Goal: Transaction & Acquisition: Subscribe to service/newsletter

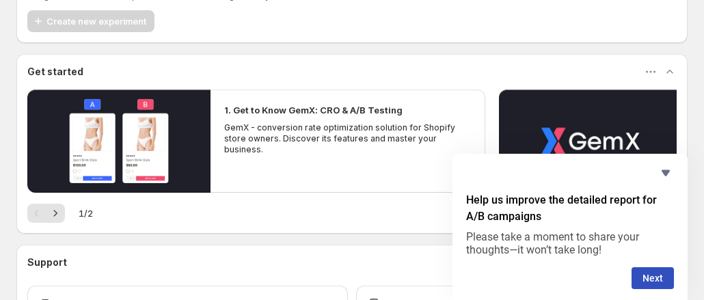
scroll to position [177, 0]
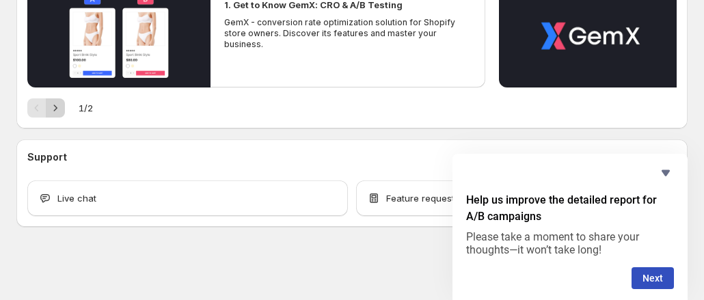
click at [55, 106] on icon "Next" at bounding box center [55, 108] width 3 height 6
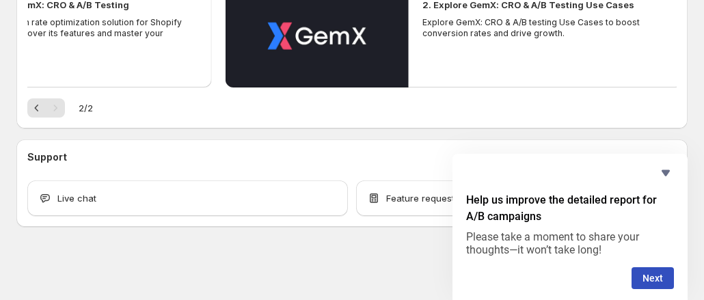
scroll to position [289, 0]
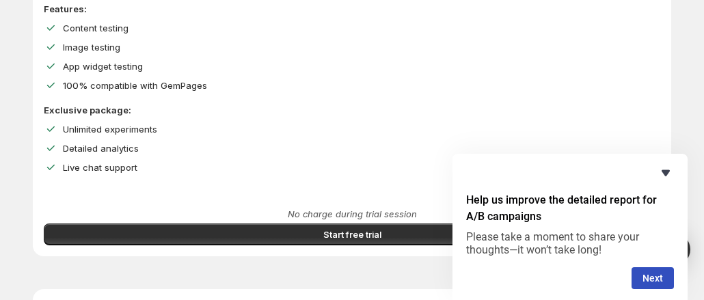
click at [667, 176] on icon "Hide survey" at bounding box center [666, 173] width 16 height 16
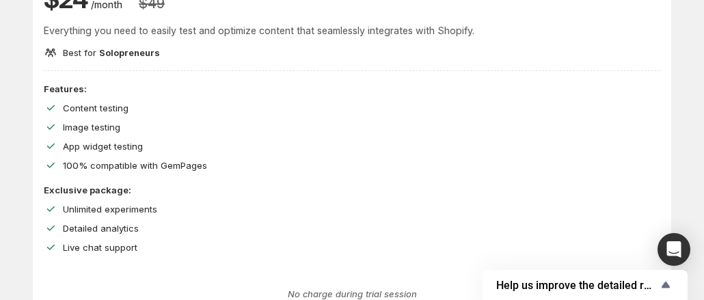
scroll to position [342, 0]
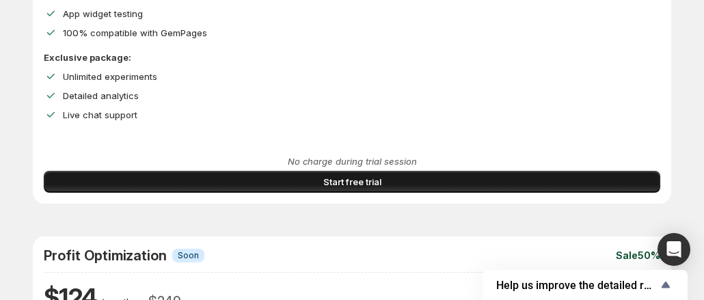
click at [323, 189] on span "Start free trial" at bounding box center [352, 182] width 58 height 14
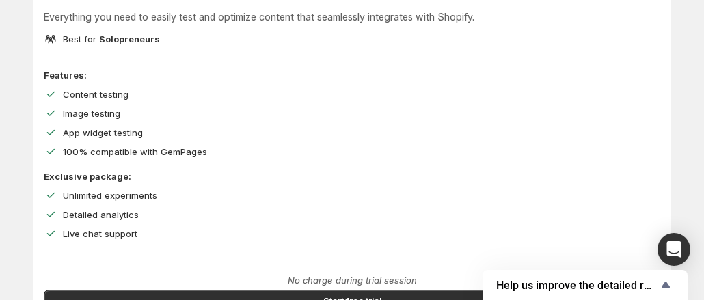
scroll to position [205, 0]
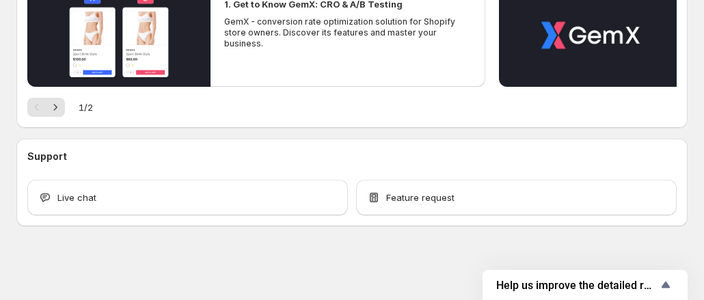
scroll to position [177, 0]
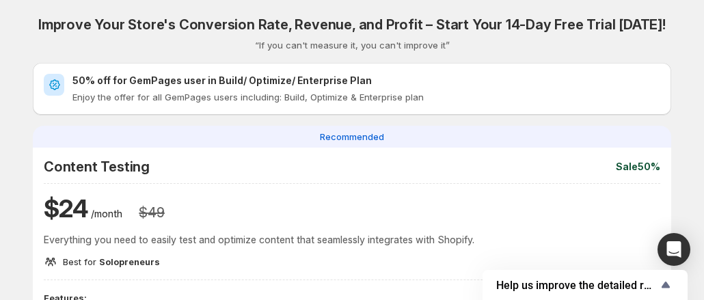
click at [320, 140] on span "Recommended" at bounding box center [352, 137] width 64 height 14
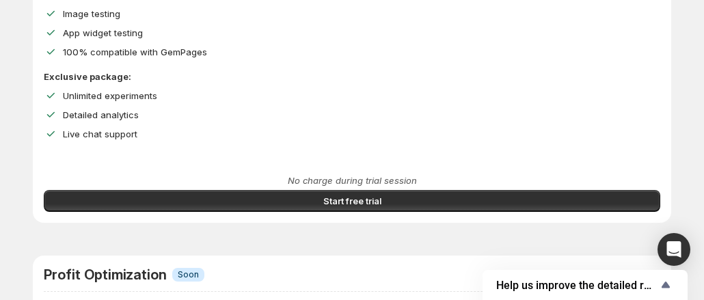
scroll to position [342, 0]
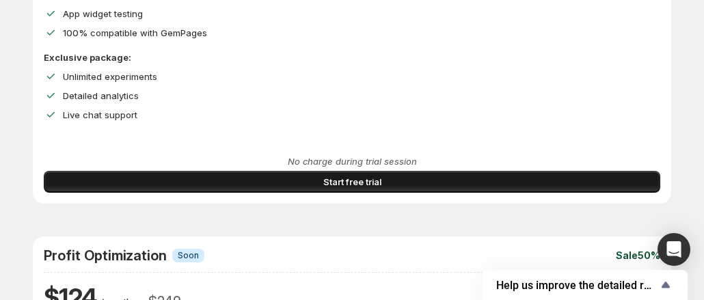
click at [323, 189] on span "Start free trial" at bounding box center [352, 182] width 58 height 14
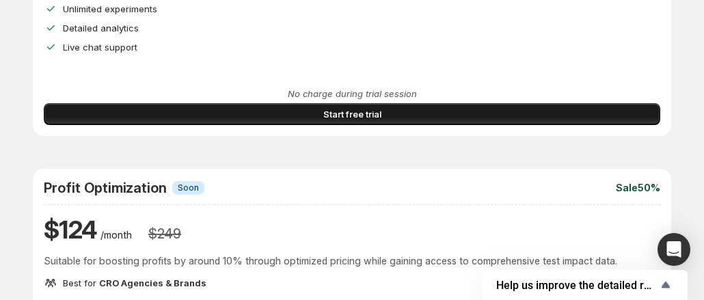
scroll to position [410, 0]
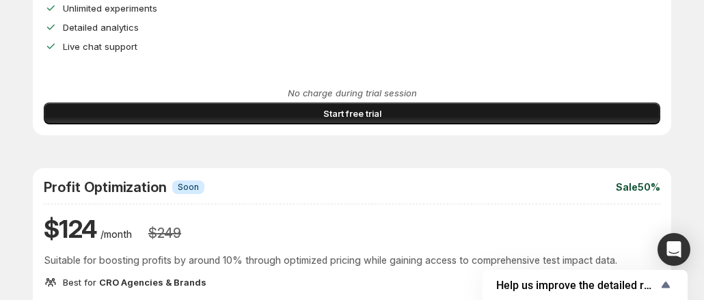
click at [323, 120] on span "Start free trial" at bounding box center [352, 114] width 58 height 14
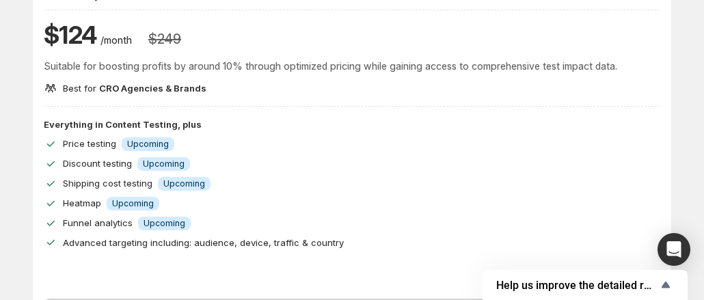
scroll to position [615, 0]
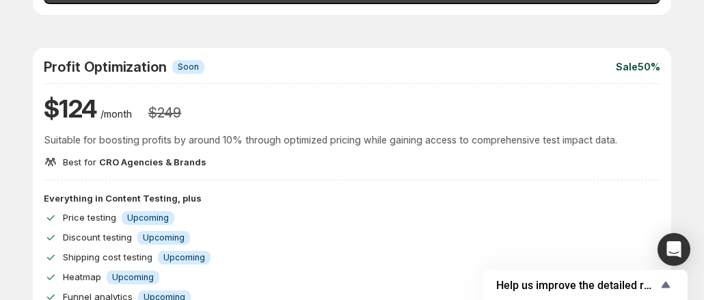
scroll to position [547, 0]
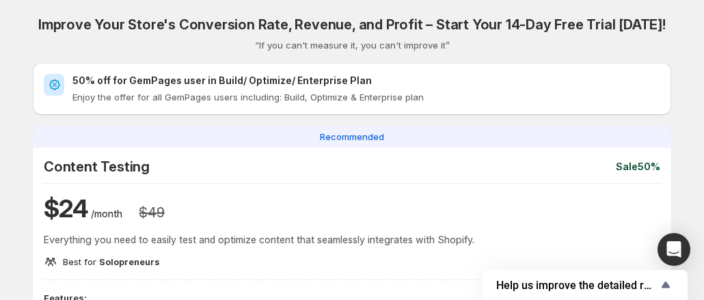
scroll to position [205, 0]
